Goal: Information Seeking & Learning: Find specific page/section

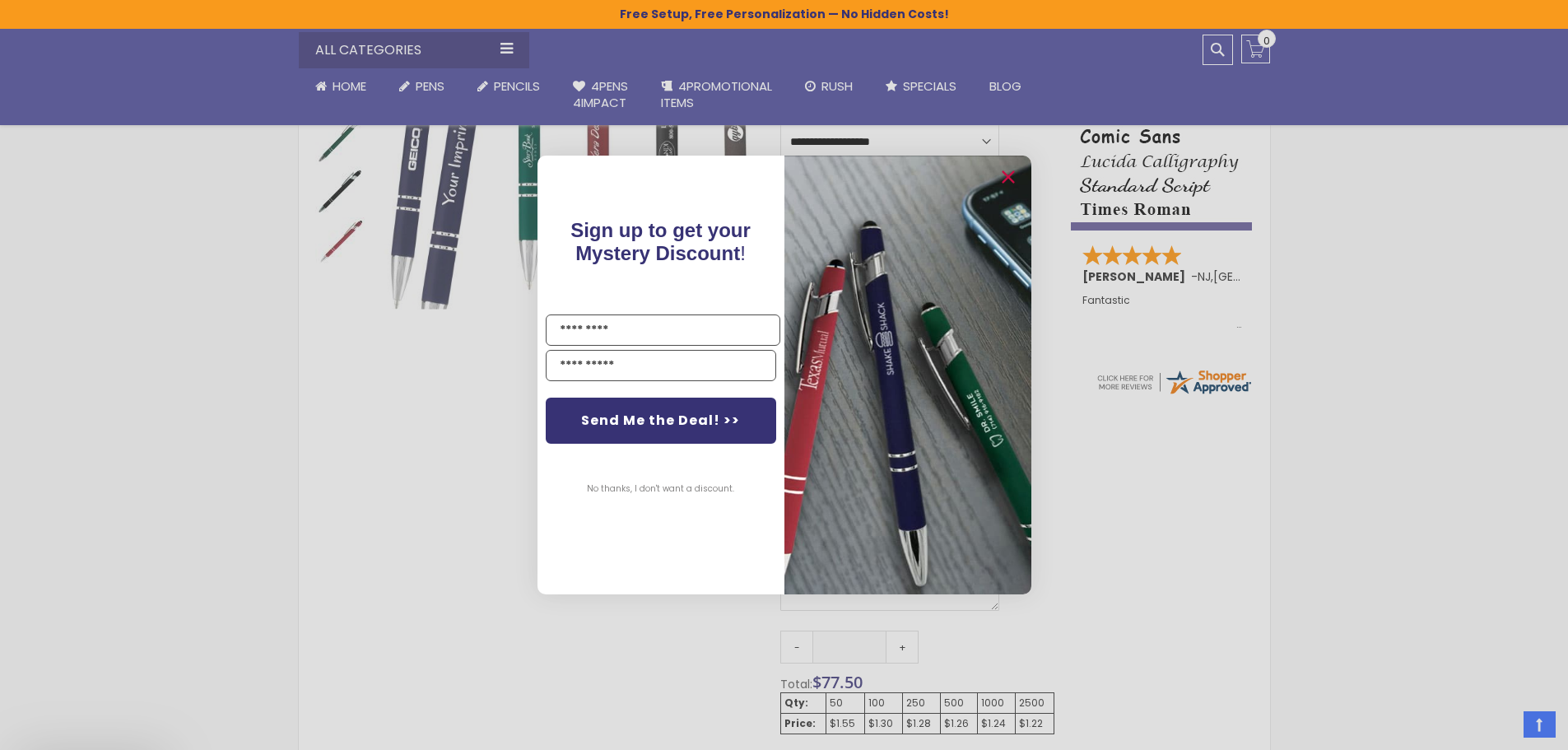
scroll to position [494, 0]
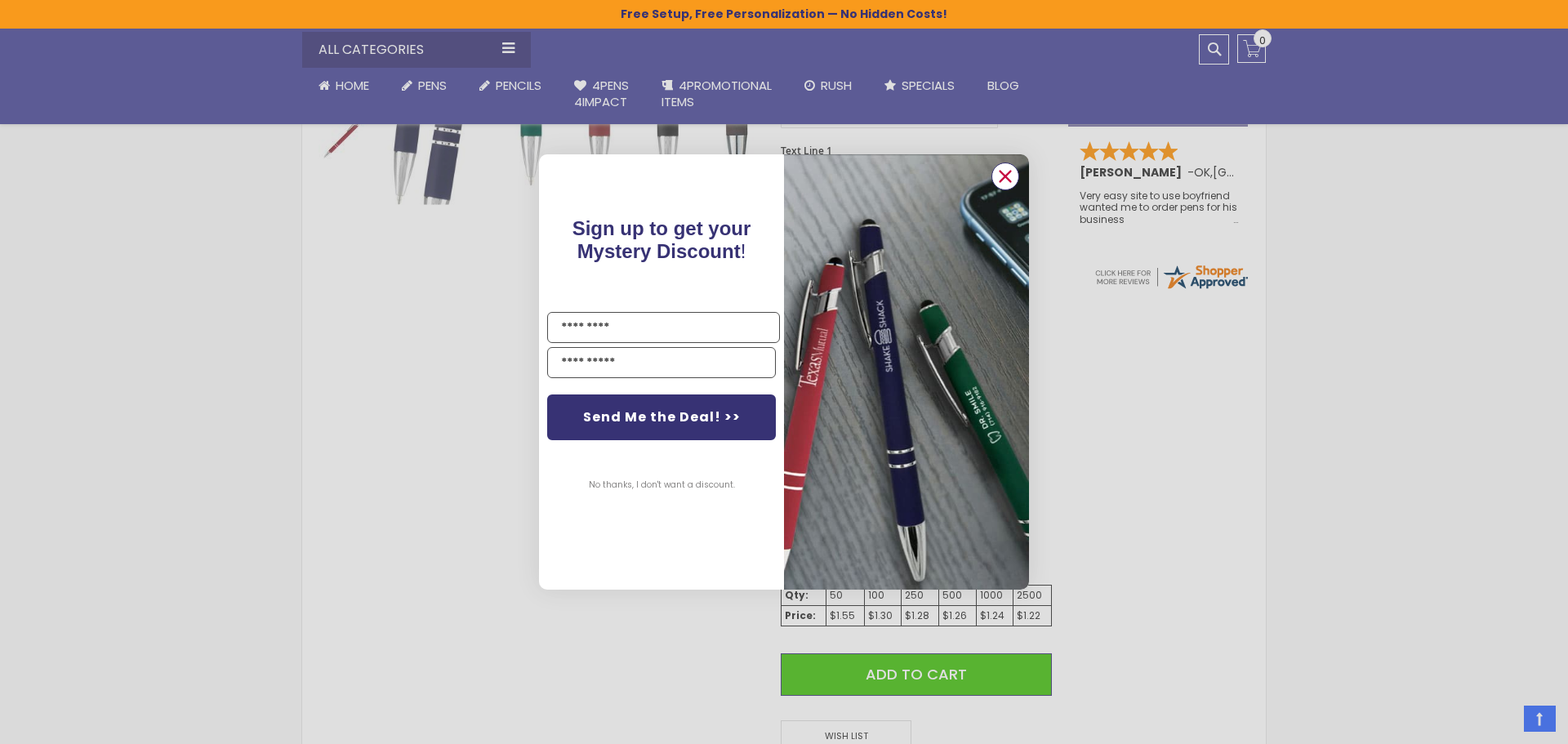
click at [1009, 174] on circle "Close dialog" at bounding box center [1005, 176] width 24 height 24
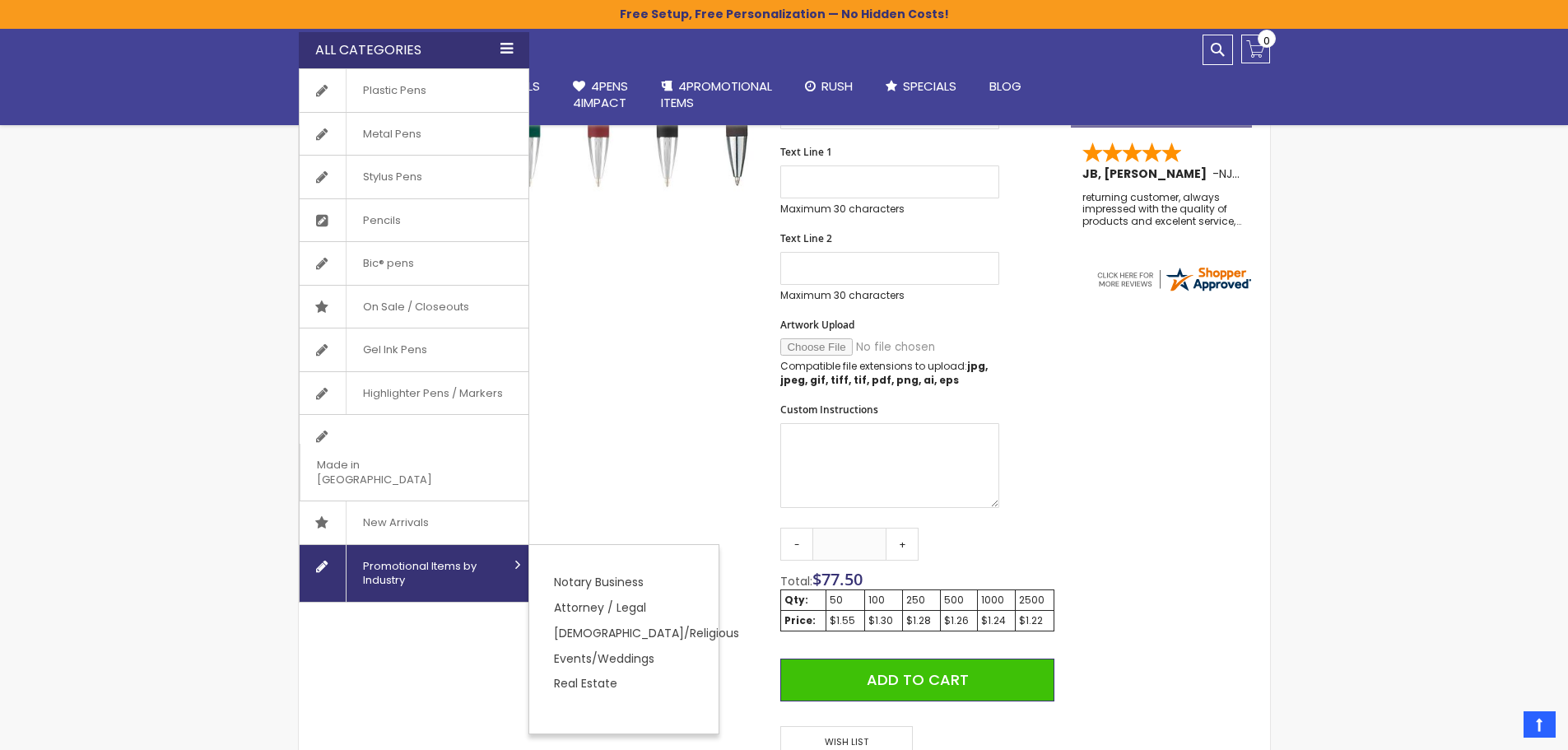
click at [391, 545] on span "Promotional Items by Industry" at bounding box center [426, 573] width 163 height 56
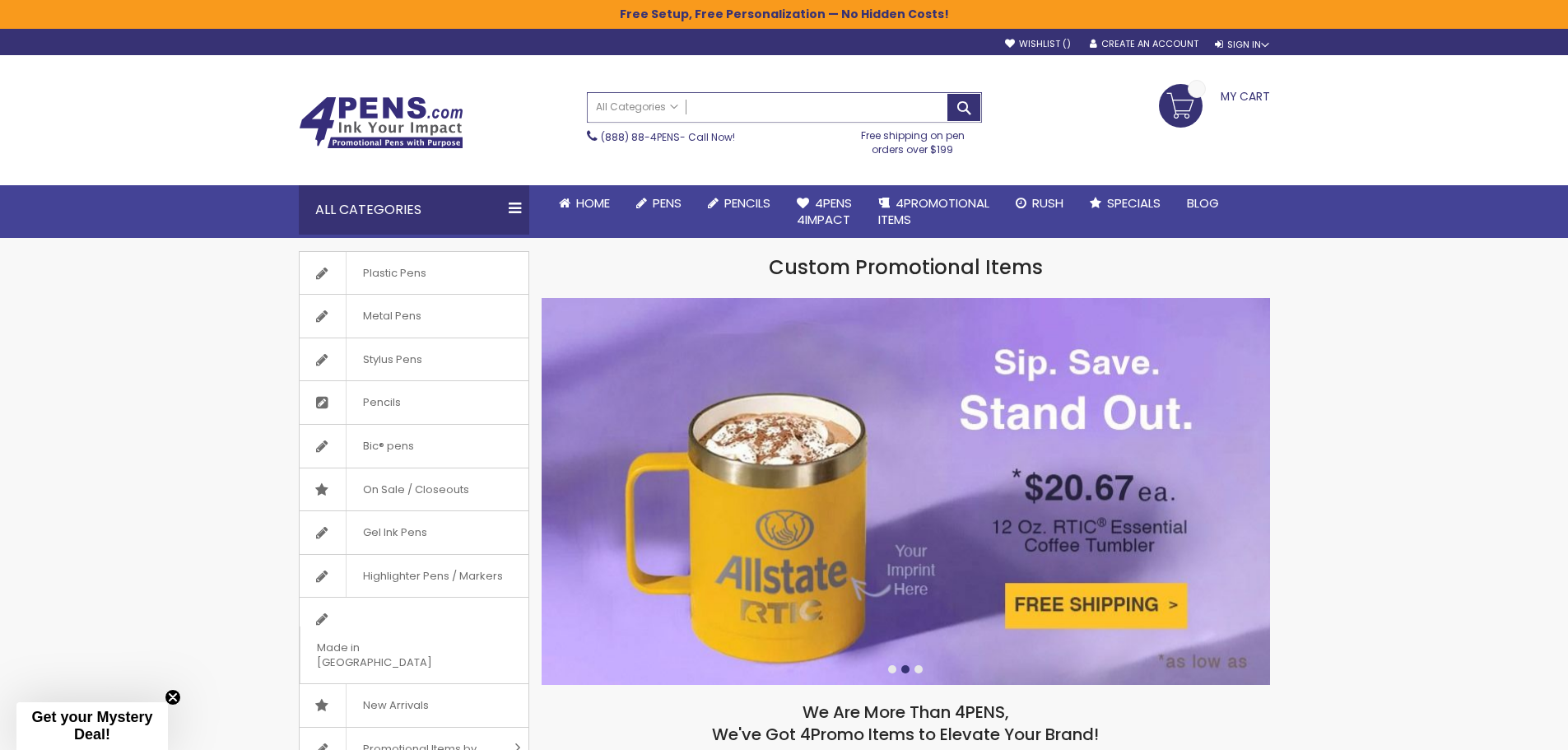
click at [709, 118] on input "Search" at bounding box center [784, 107] width 393 height 29
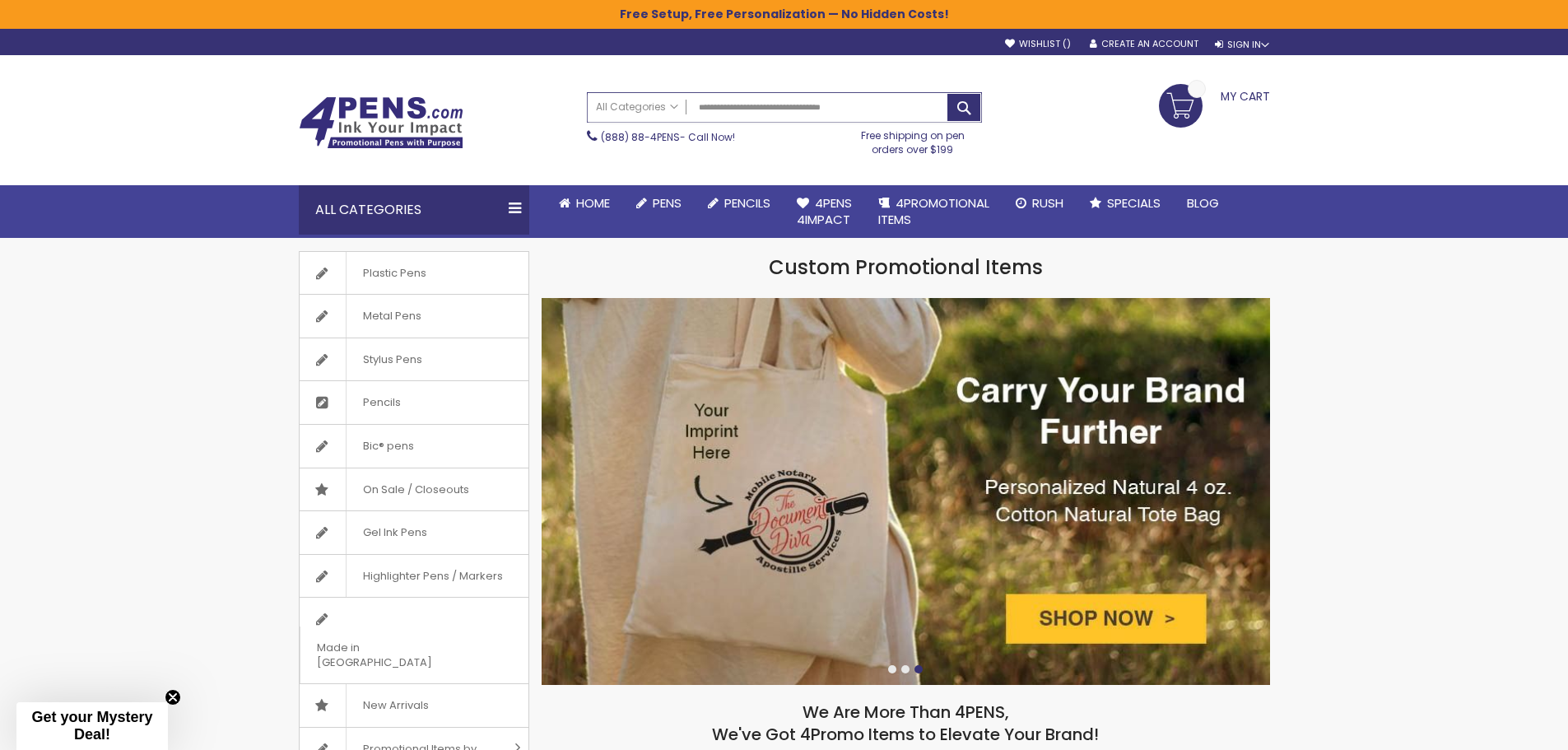
type input "**********"
click at [947, 94] on button "Search" at bounding box center [963, 107] width 33 height 27
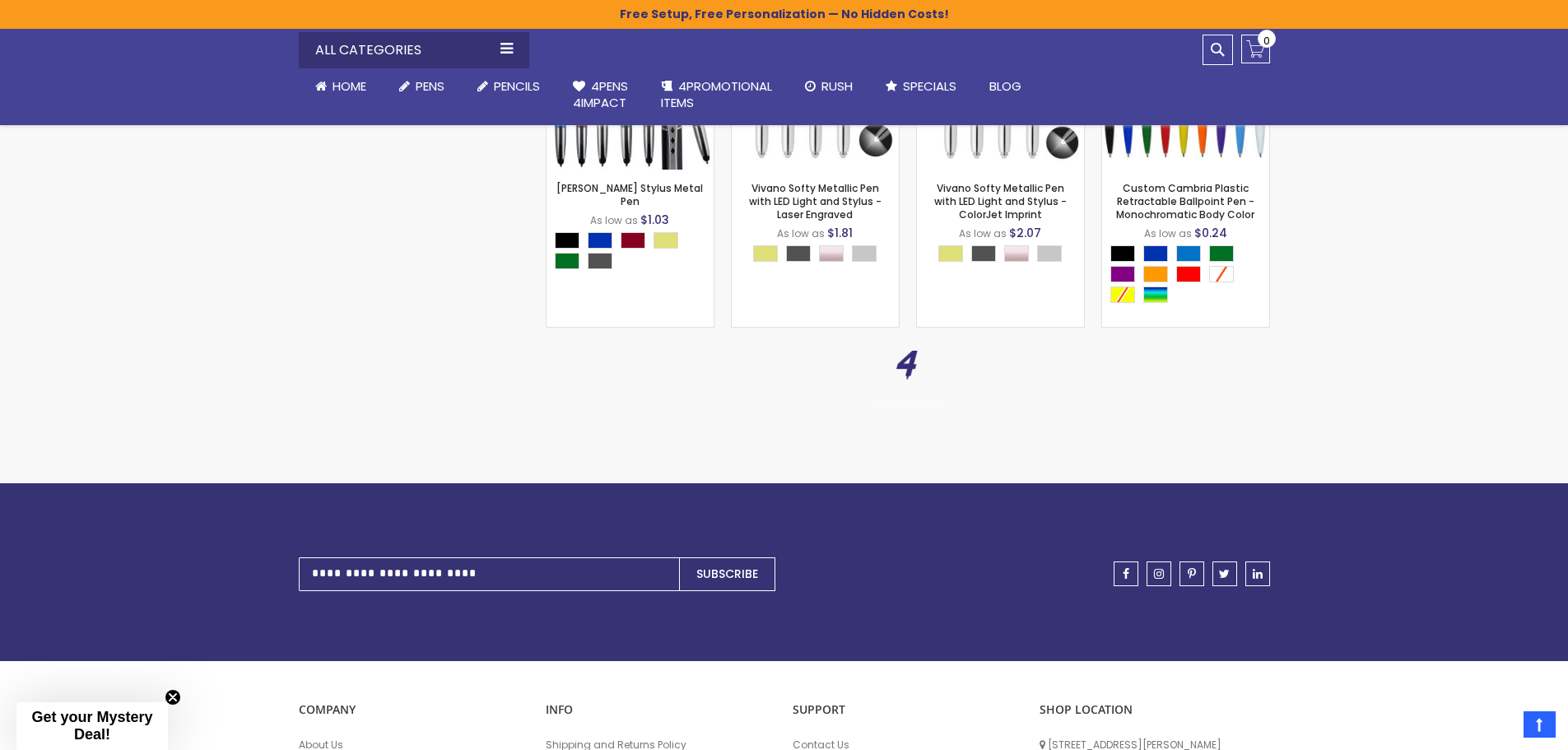
scroll to position [2387, 0]
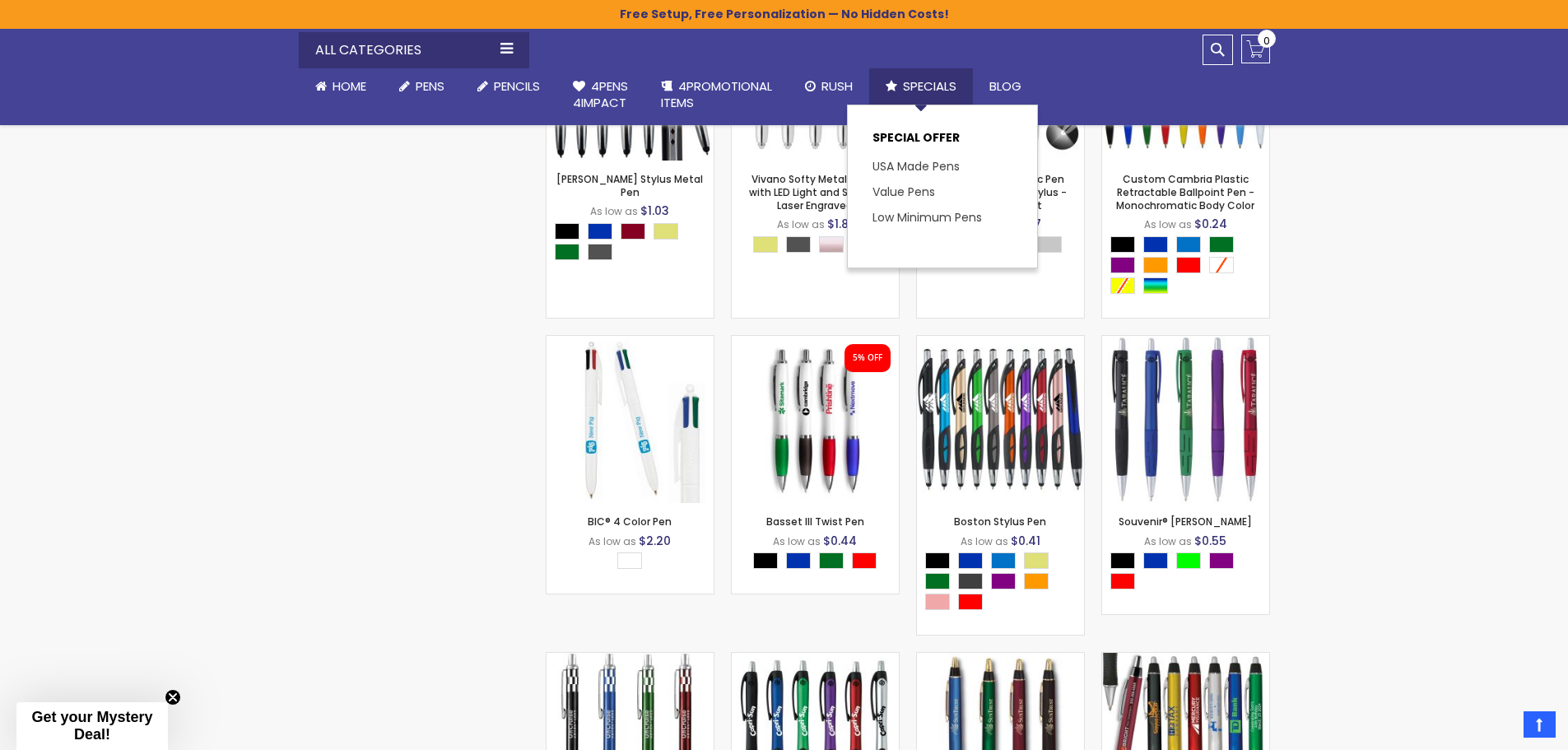
click at [944, 84] on span "Specials" at bounding box center [929, 86] width 54 height 17
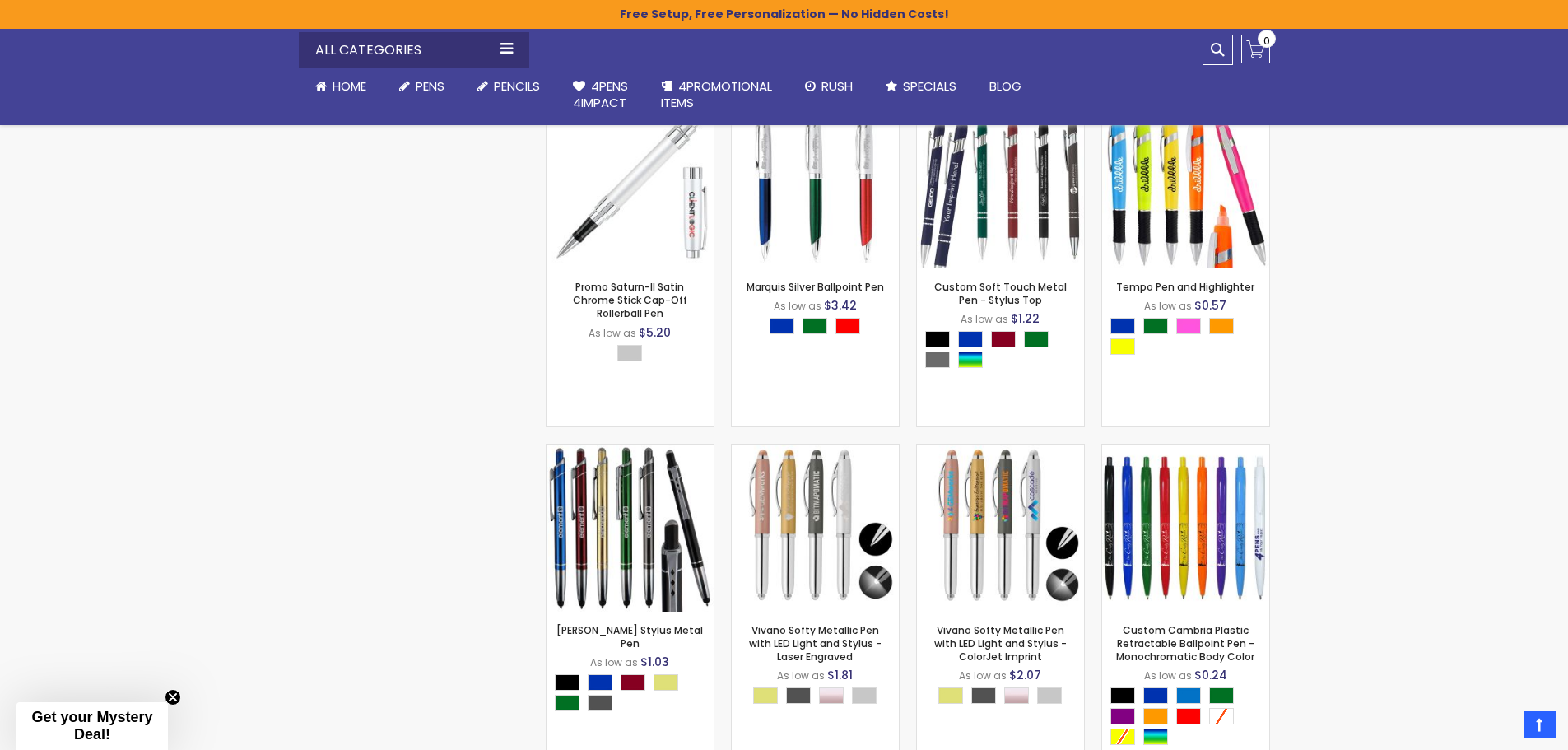
scroll to position [2004, 0]
